Goal: Book appointment/travel/reservation

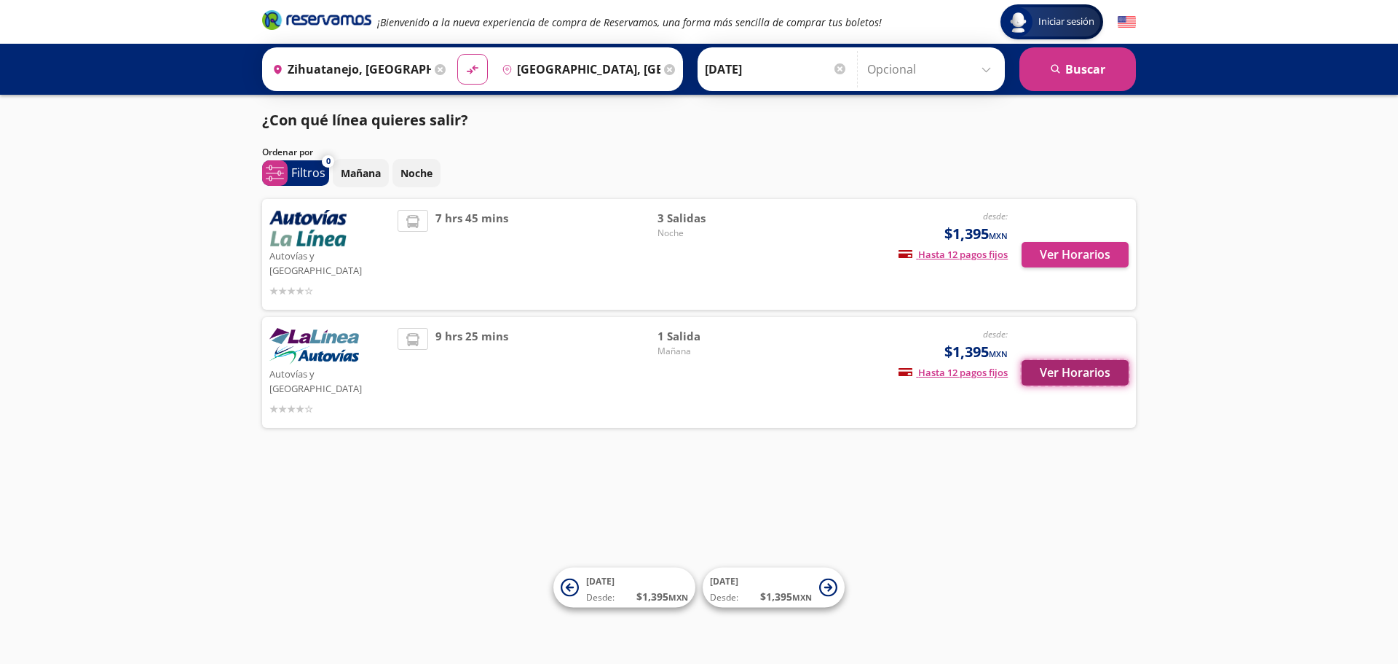
click at [1069, 360] on button "Ver Horarios" at bounding box center [1075, 372] width 107 height 25
click at [410, 178] on p "Noche" at bounding box center [417, 172] width 32 height 15
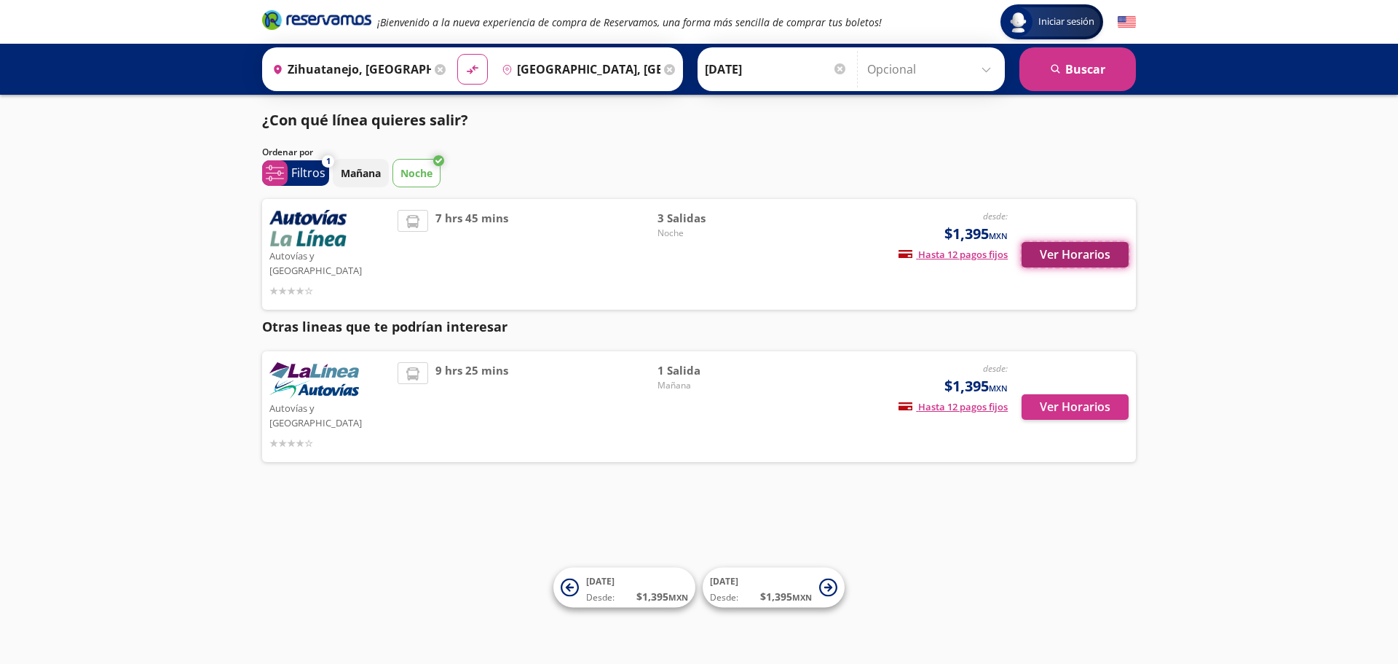
click at [1070, 250] on button "Ver Horarios" at bounding box center [1075, 254] width 107 height 25
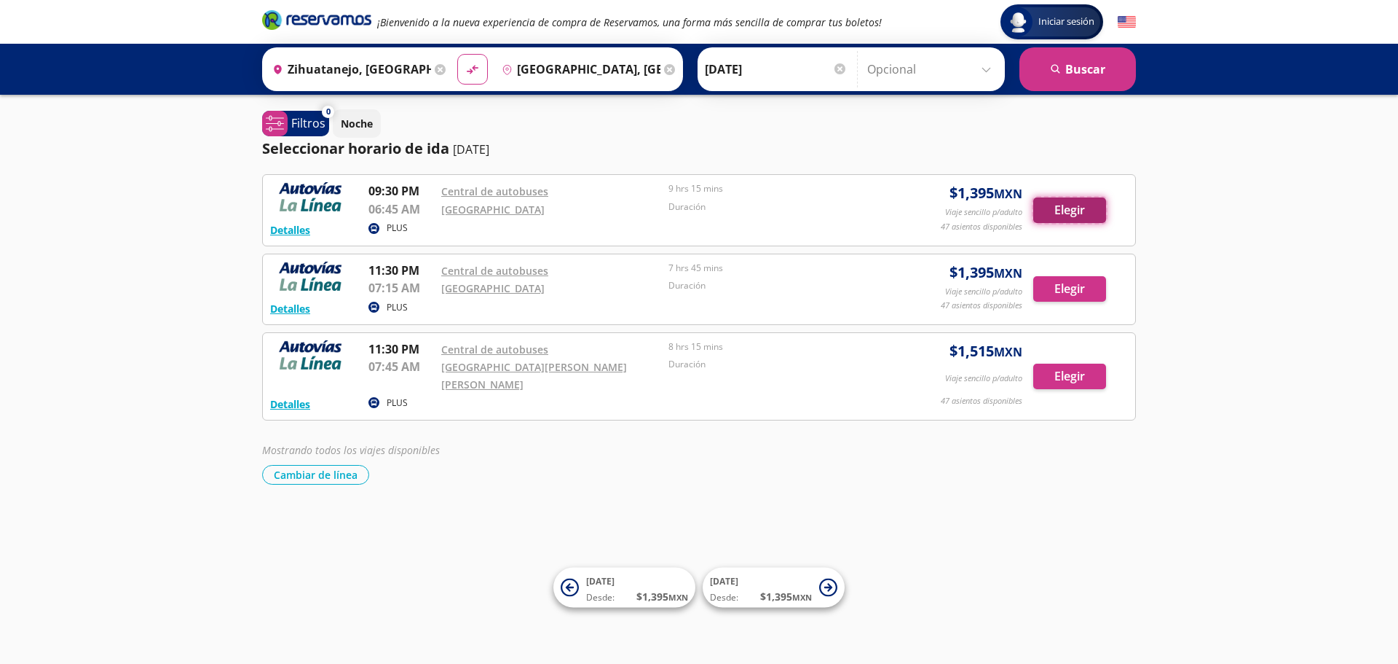
click at [1063, 209] on button "Elegir" at bounding box center [1070, 209] width 73 height 25
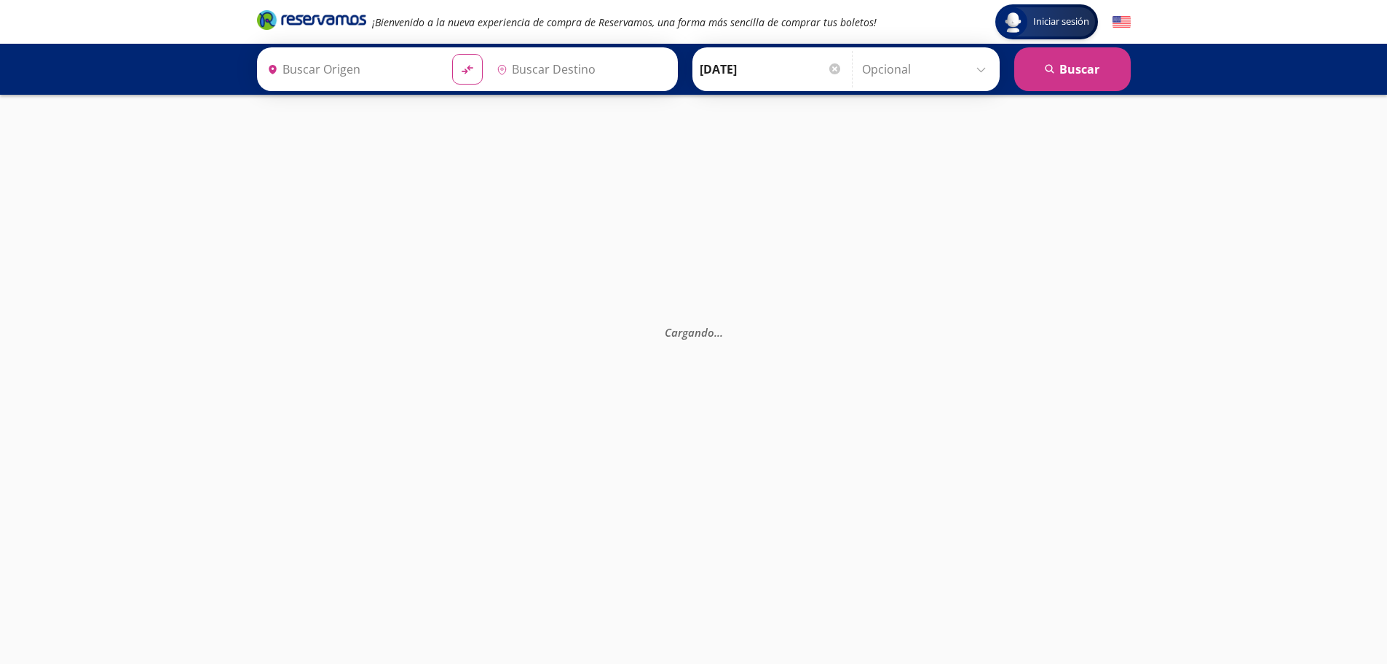
type input "Central de Autobuses, [GEOGRAPHIC_DATA]"
type input "[GEOGRAPHIC_DATA], [GEOGRAPHIC_DATA]"
